Goal: Transaction & Acquisition: Subscribe to service/newsletter

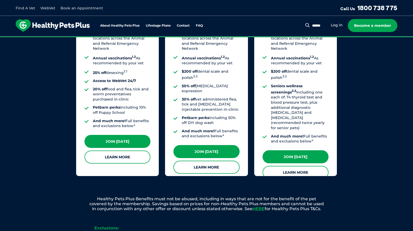
scroll to position [498, 0]
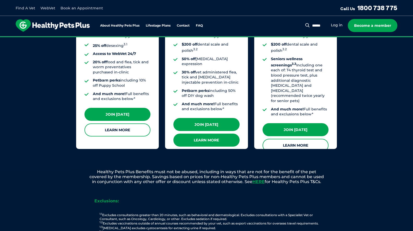
click at [187, 134] on link "Learn More" at bounding box center [206, 140] width 66 height 13
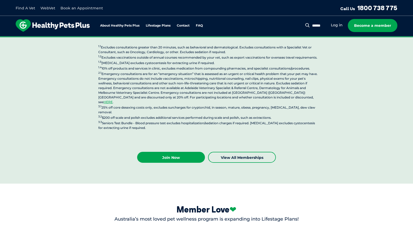
scroll to position [1403, 0]
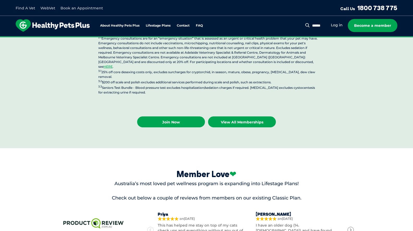
click at [240, 117] on link "View all Memberships" at bounding box center [242, 122] width 68 height 11
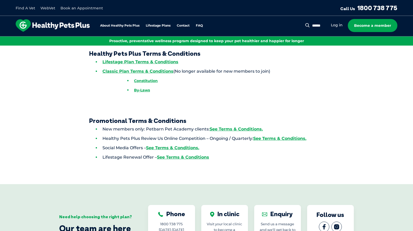
scroll to position [9, 0]
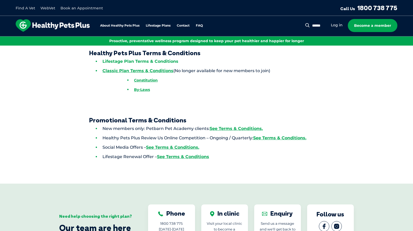
click at [154, 62] on link "Lifestage Plan Terms & Conditions" at bounding box center [140, 61] width 76 height 5
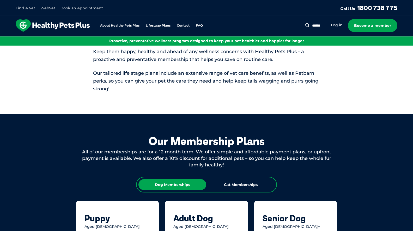
scroll to position [305, 0]
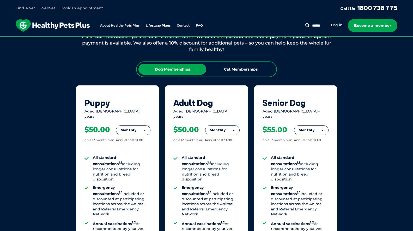
click at [214, 128] on button "Monthly" at bounding box center [222, 130] width 34 height 9
click at [216, 164] on li "Yearly" at bounding box center [222, 166] width 34 height 12
click at [226, 126] on button "Yearly" at bounding box center [222, 130] width 34 height 9
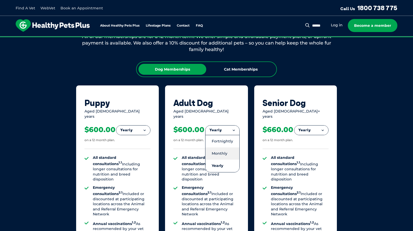
click at [219, 148] on li "Monthly" at bounding box center [222, 154] width 34 height 12
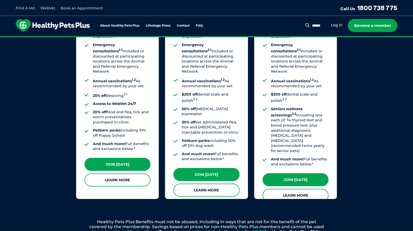
scroll to position [472, 0]
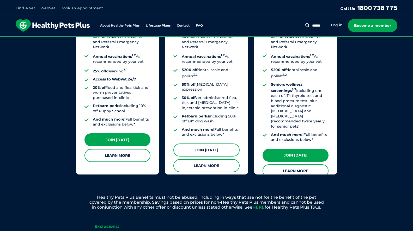
click at [206, 144] on link "Join [DATE]" at bounding box center [206, 150] width 66 height 13
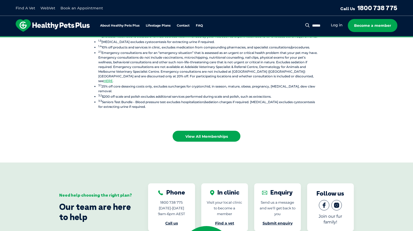
scroll to position [778, 0]
